Goal: Check status

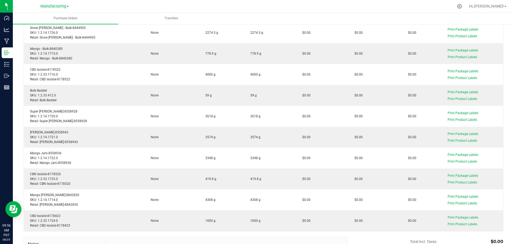
scroll to position [54, 0]
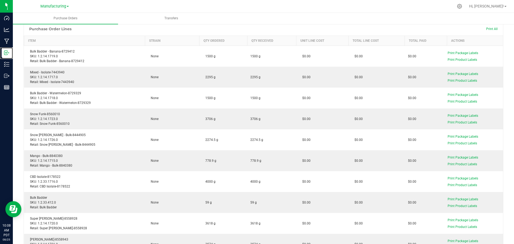
click at [0, 0] on p "Inbound" at bounding box center [0, 0] width 0 height 0
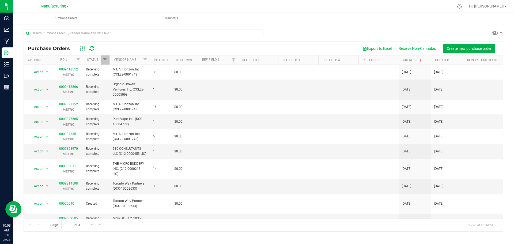
click at [47, 89] on span "select" at bounding box center [47, 89] width 4 height 4
click at [73, 86] on link "0009418866" at bounding box center [68, 87] width 19 height 4
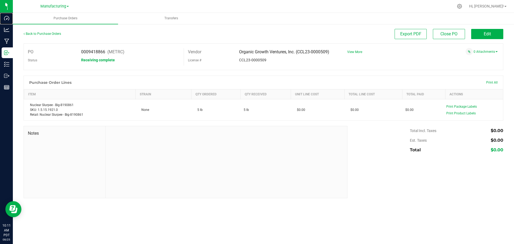
click at [0, 0] on p "Dashboard" at bounding box center [0, 0] width 0 height 0
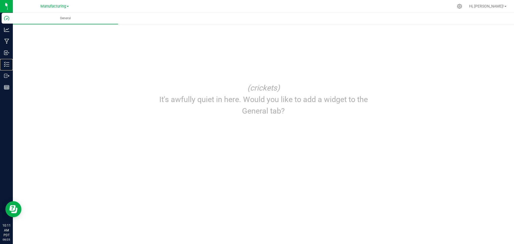
click at [0, 0] on p "Inventory" at bounding box center [0, 0] width 0 height 0
